Goal: Information Seeking & Learning: Learn about a topic

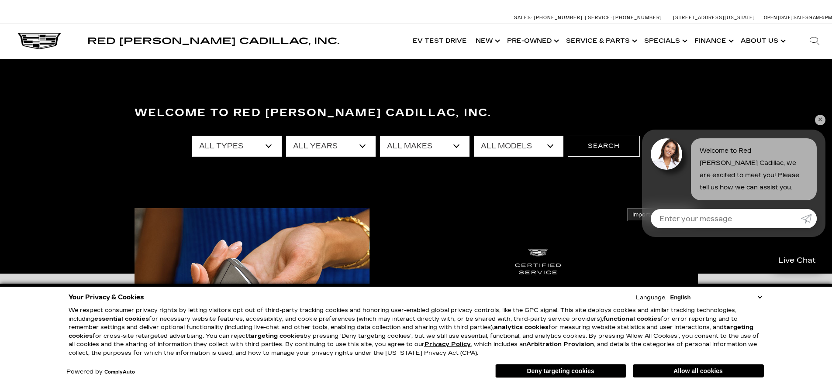
select select "New"
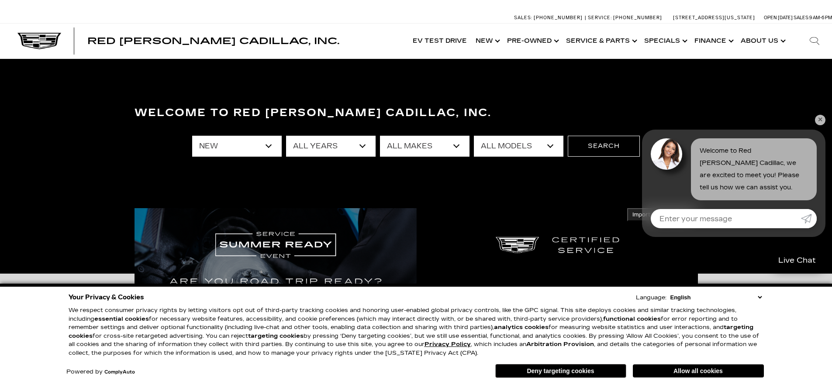
select select "2025"
select select "Cadillac"
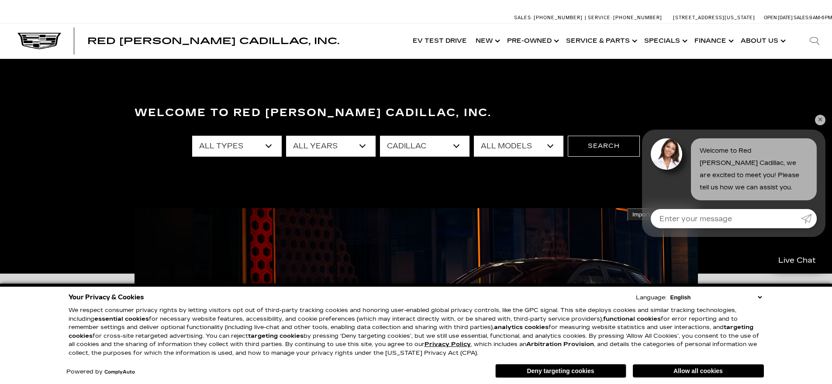
select select "XT5"
click at [597, 148] on button "Search" at bounding box center [604, 146] width 72 height 21
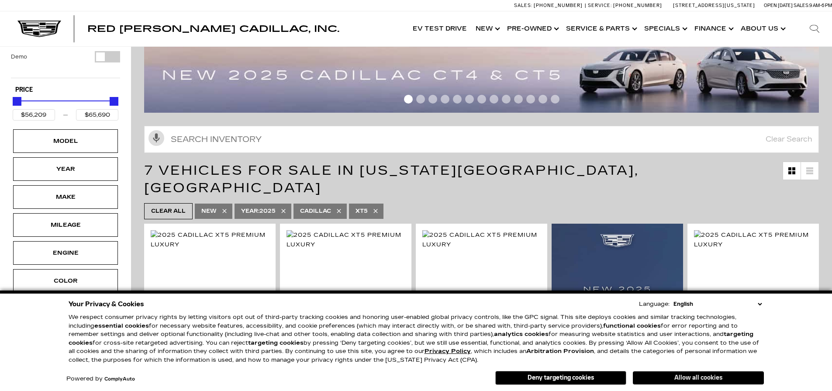
scroll to position [58, 0]
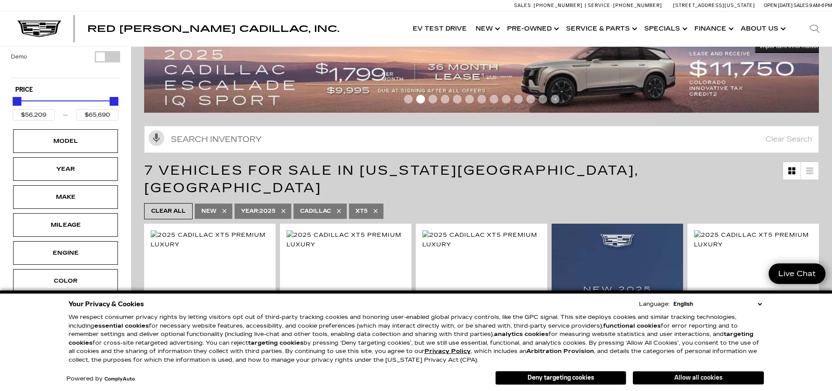
click at [682, 377] on button "Allow all cookies" at bounding box center [698, 377] width 131 height 13
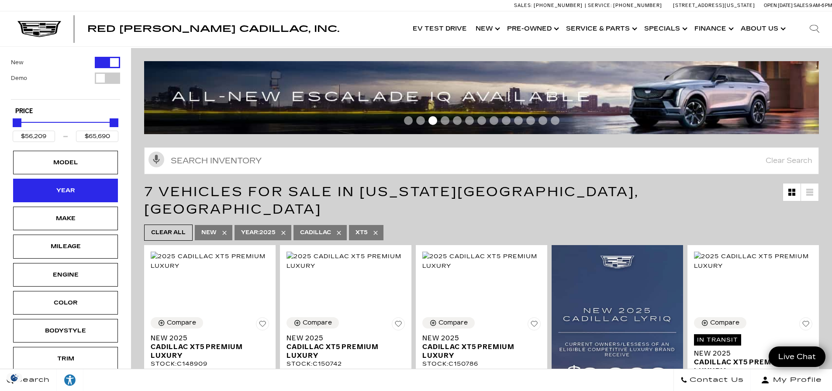
scroll to position [0, 0]
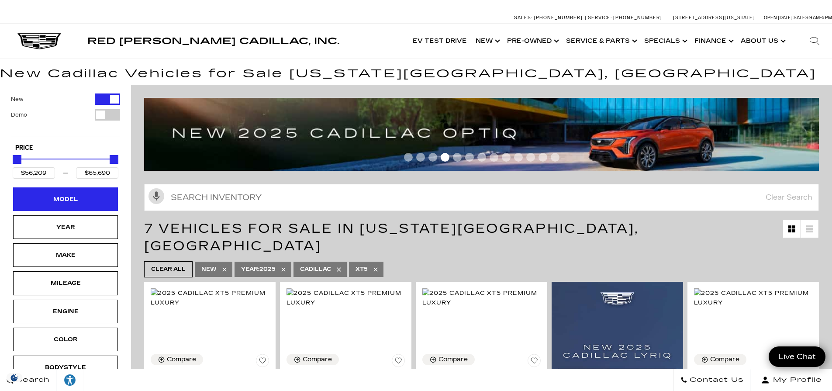
click at [65, 203] on div "Model" at bounding box center [66, 199] width 44 height 10
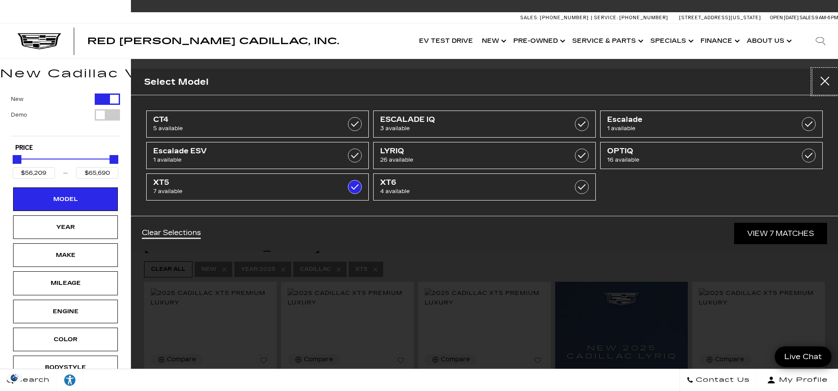
click at [823, 86] on button "close" at bounding box center [825, 82] width 26 height 26
